Goal: Task Accomplishment & Management: Manage account settings

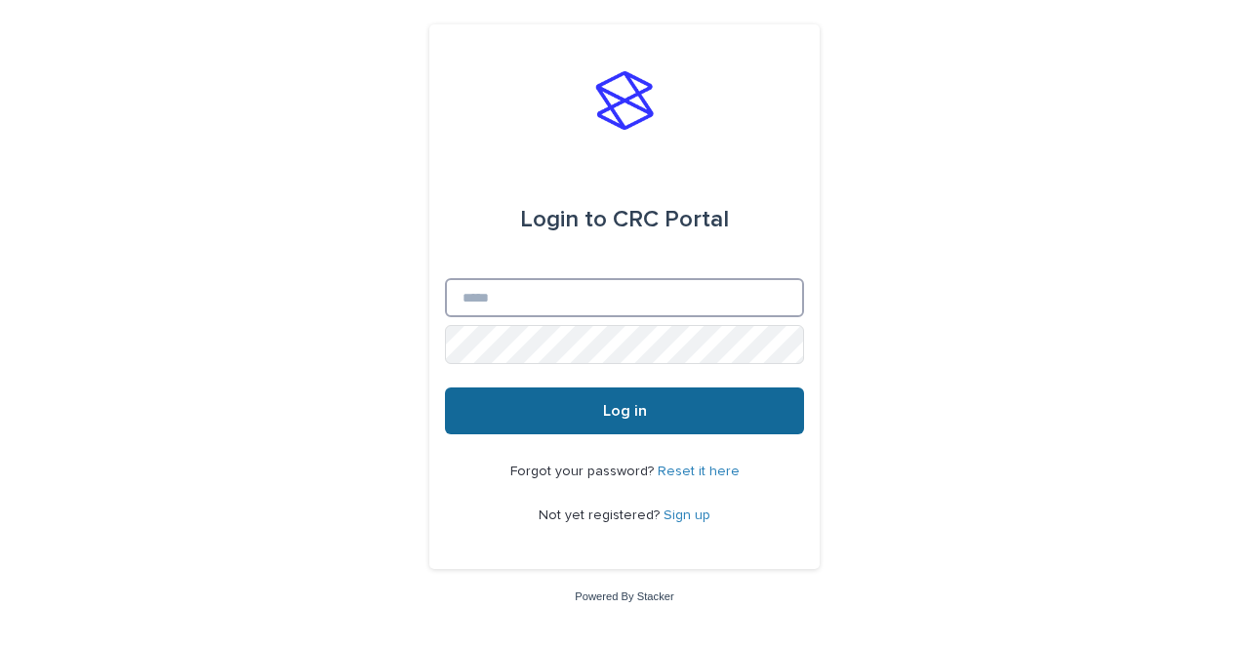
type input "**********"
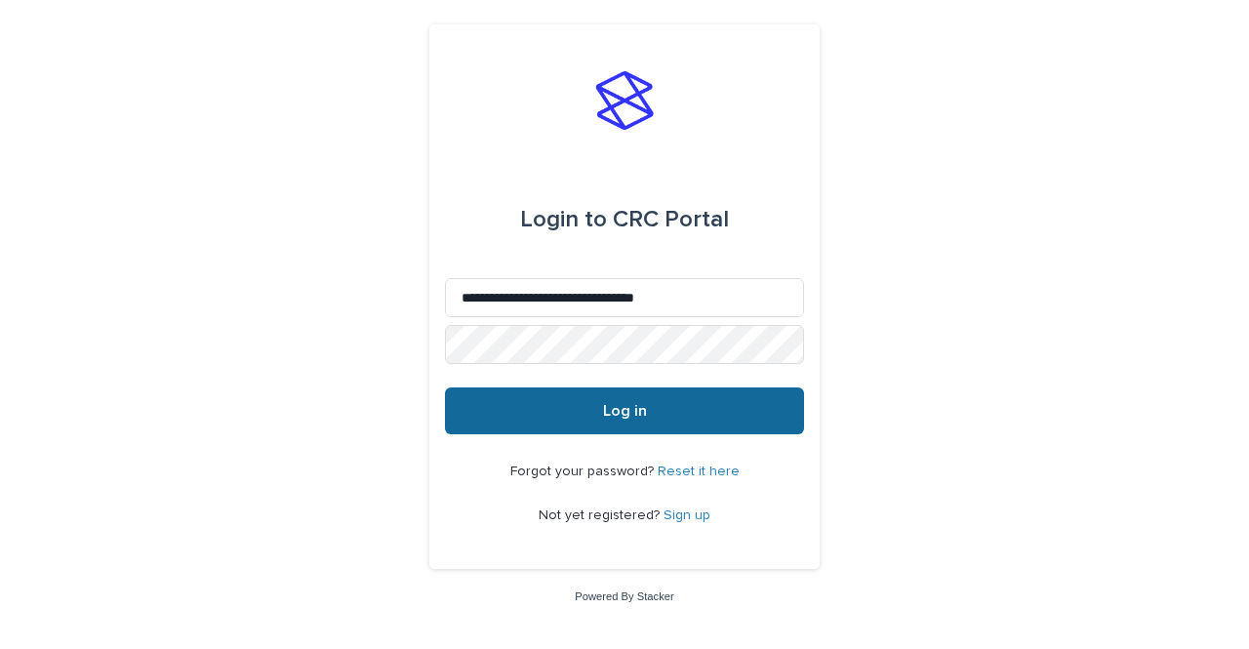
click at [612, 417] on span "Log in" at bounding box center [625, 411] width 44 height 16
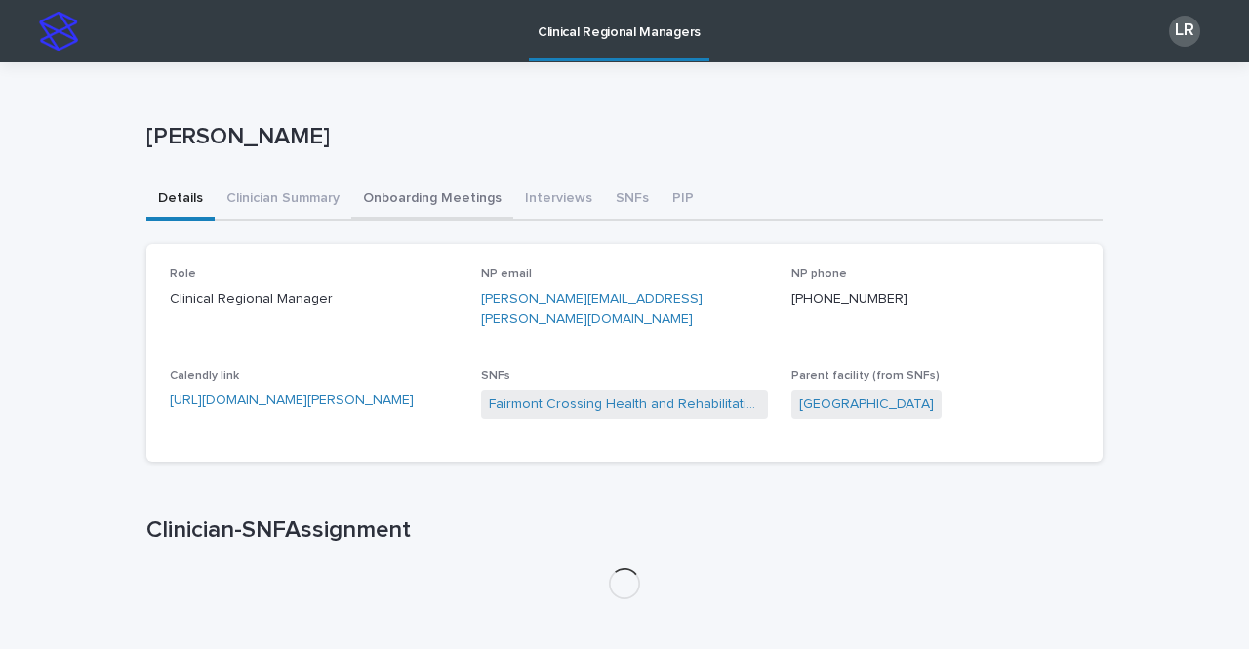
click at [437, 198] on button "Onboarding Meetings" at bounding box center [432, 200] width 162 height 41
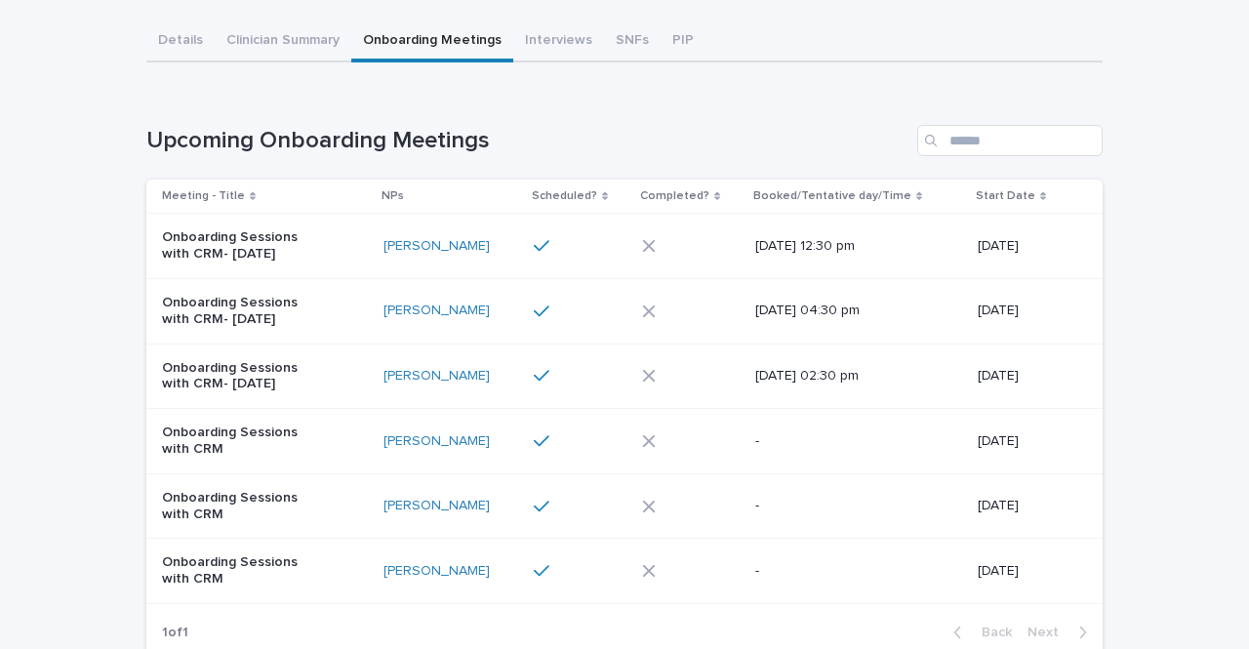
scroll to position [188, 0]
